Goal: Information Seeking & Learning: Learn about a topic

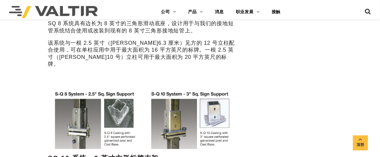
scroll to position [267, 0]
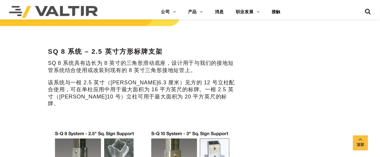
drag, startPoint x: 143, startPoint y: 157, endPoint x: 293, endPoint y: 103, distance: 159.6
drag, startPoint x: 139, startPoint y: 157, endPoint x: 305, endPoint y: 111, distance: 172.6
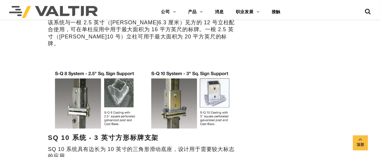
scroll to position [357, 0]
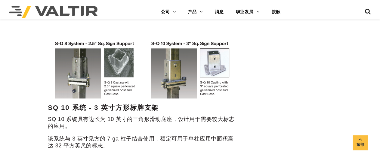
drag, startPoint x: 268, startPoint y: 78, endPoint x: 252, endPoint y: 89, distance: 18.8
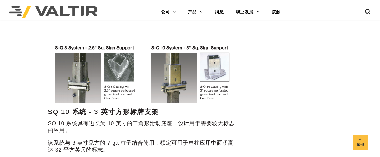
scroll to position [387, 0]
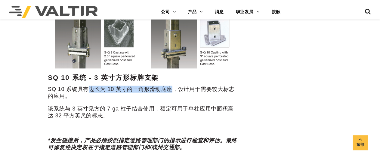
drag, startPoint x: 89, startPoint y: 82, endPoint x: 172, endPoint y: 81, distance: 83.0
click at [172, 86] on font "SQ 10 系统具有边长为 10 英寸的三角形滑动底座，设计用于需要较大标志的应用。" at bounding box center [141, 92] width 187 height 13
copy font "边长为 10 英寸的三角形滑动底座"
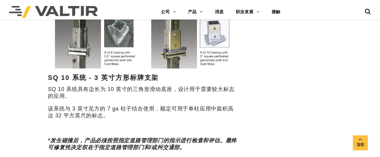
click at [176, 106] on font "该系统与 3 英寸见方的 7 ga 柱子结合使用，额定可用于单柱应用中面积高达 32 平方英尺的标志。" at bounding box center [141, 112] width 186 height 13
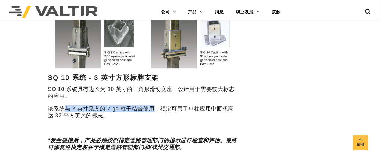
drag, startPoint x: 65, startPoint y: 101, endPoint x: 156, endPoint y: 101, distance: 91.5
click at [156, 106] on font "该系统与 3 英寸见方的 7 ga 柱子结合使用，额定可用于单柱应用中面积高达 32 平方英尺的标志。" at bounding box center [141, 112] width 186 height 13
copy font "与 3 英寸见方的 7 ga 柱子结合使用"
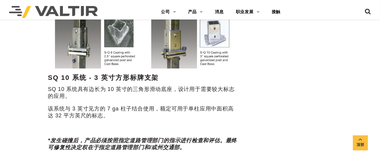
click at [166, 107] on p "该系统与 3 英寸见方的 7 ga 柱子结合使用，额定可用于单柱应用中面积高达 32 平方英尺的标志。" at bounding box center [142, 113] width 189 height 14
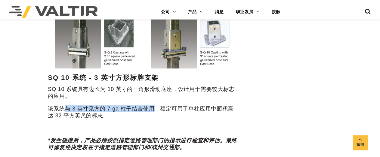
drag, startPoint x: 66, startPoint y: 101, endPoint x: 156, endPoint y: 99, distance: 89.7
click at [156, 106] on font "该系统与 3 英寸见方的 7 ga 柱子结合使用，额定可用于单柱应用中面积高达 32 平方英尺的标志。" at bounding box center [141, 112] width 186 height 13
copy font "与 3 英寸见方的 7 ga 柱子结合使用"
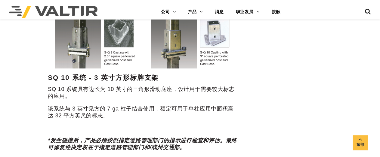
click at [188, 106] on font "该系统与 3 英寸见方的 7 ga 柱子结合使用，额定可用于单柱应用中面积高达 32 平方英尺的标志。" at bounding box center [141, 112] width 186 height 13
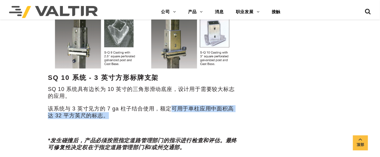
drag, startPoint x: 173, startPoint y: 101, endPoint x: 228, endPoint y: 111, distance: 55.7
click at [228, 111] on p "该系统与 3 英寸见方的 7 ga 柱子结合使用，额定可用于单柱应用中面积高达 32 平方英尺的标志。" at bounding box center [142, 113] width 189 height 14
copy font "可用于单柱应用中面积高达 32 平方英尺的标志。"
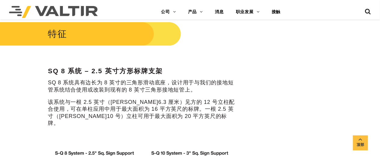
scroll to position [237, 0]
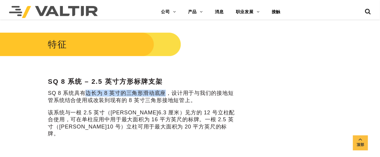
drag, startPoint x: 85, startPoint y: 93, endPoint x: 165, endPoint y: 96, distance: 79.2
click at [165, 96] on font "SQ 8 系统具有边长为 8 英寸的三角形滑动底座，设计用于与我们的接地短管系统结合使用或改装到现有的 8 英寸三角形接地短管上。" at bounding box center [141, 96] width 186 height 13
copy font "边长为 8 英寸的三角形滑动底座"
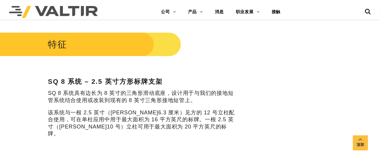
click at [179, 97] on font "SQ 8 系统具有边长为 8 英寸的三角形滑动底座，设计用于与我们的接地短管系统结合使用或改装到现有的 8 英寸三角形接地短管上。" at bounding box center [141, 96] width 186 height 13
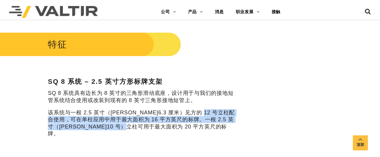
drag, startPoint x: 219, startPoint y: 112, endPoint x: 165, endPoint y: 126, distance: 55.2
click at [165, 126] on p "该系统与一根 2.5 英寸（[PERSON_NAME]6.3 厘米）见方的 12 号立柱配合使用，可在单柱应用中用于最大面积为 16 平方英尺的标牌。一根 2…" at bounding box center [142, 124] width 189 height 28
copy font "可在单柱应用中用于最大面积为 16 平方英尺的标牌。一根 2.5 英寸（[PERSON_NAME]10 号）立柱可用于最大面积为 20 平方英尺的标牌。"
click at [236, 129] on p "该系统与一根 2.5 英寸（[PERSON_NAME]6.3 厘米）见方的 12 号立柱配合使用，可在单柱应用中用于最大面积为 16 平方英尺的标牌。一根 2…" at bounding box center [142, 124] width 189 height 28
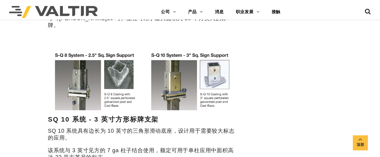
scroll to position [327, 0]
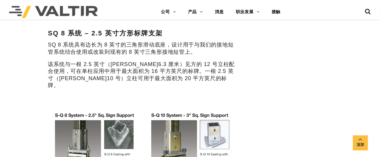
scroll to position [276, 0]
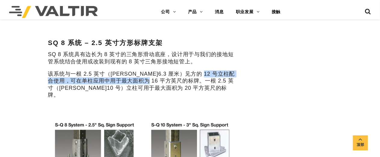
drag, startPoint x: 162, startPoint y: 81, endPoint x: 217, endPoint y: 72, distance: 55.5
click at [217, 72] on font "该系统与一根 2.5 英寸（[PERSON_NAME]6.3 厘米）见方的 12 号立柱配合使用，可在单柱应用中用于最大面积为 16 平方英尺的标牌。一根 2…" at bounding box center [141, 84] width 187 height 27
copy font "可在单柱应用中用于最大面积为 16 平方英尺的标牌"
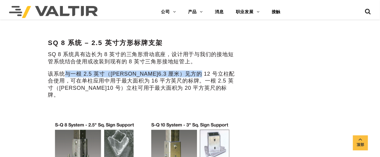
drag, startPoint x: 66, startPoint y: 74, endPoint x: 211, endPoint y: 74, distance: 145.0
click at [211, 74] on font "该系统与一根 2.5 英寸（[PERSON_NAME]6.3 厘米）见方的 12 号立柱配合使用，可在单柱应用中用于最大面积为 16 平方英尺的标牌。一根 2…" at bounding box center [141, 84] width 187 height 27
copy font "与一根 2.5 英寸（[PERSON_NAME]6.3 厘米）见方的 12 号立柱配合使用"
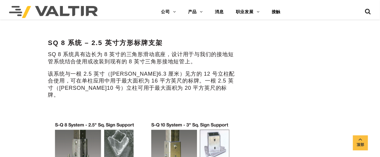
click at [209, 96] on div "特征 SQ 8 系统 – 2.5 英寸方形标牌支架 SQ 8 系统具有边长为 8 英寸的三角形滑动底座，设计用于与我们的接地短管系统结合使用或改装到现有的 8…" at bounding box center [142, 128] width 189 height 272
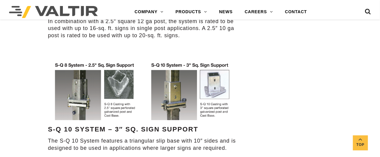
scroll to position [406, 0]
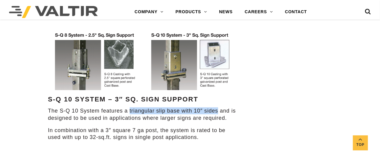
drag, startPoint x: 132, startPoint y: 111, endPoint x: 232, endPoint y: 113, distance: 100.2
click at [232, 113] on p "The S-Q 10 System features a triangular slip base with 10″ sides and is designe…" at bounding box center [142, 115] width 189 height 14
copy p "triangular slip base with 10″ sides"
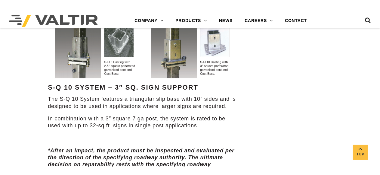
scroll to position [436, 0]
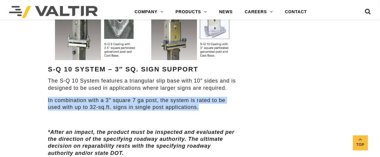
drag, startPoint x: 226, startPoint y: 116, endPoint x: 47, endPoint y: 110, distance: 179.4
click at [47, 110] on div "**********" at bounding box center [143, 158] width 222 height 1068
copy p "In combination with a 3″ square 7 ga post, the system is rated to be used with …"
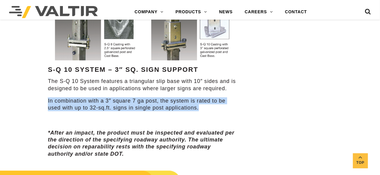
click at [291, 102] on div "**********" at bounding box center [190, 158] width 380 height 1068
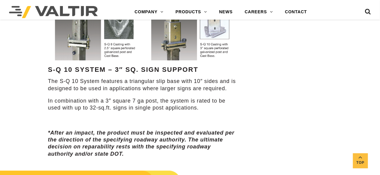
click at [298, 89] on div "**********" at bounding box center [190, 158] width 380 height 1068
